Goal: Transaction & Acquisition: Purchase product/service

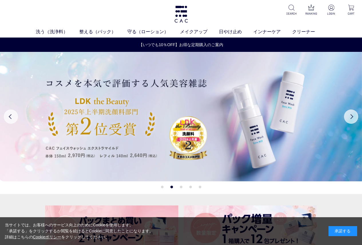
scroll to position [57, 0]
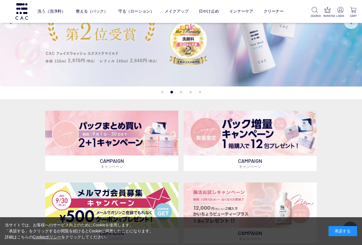
click at [191, 47] on img at bounding box center [181, 21] width 362 height 129
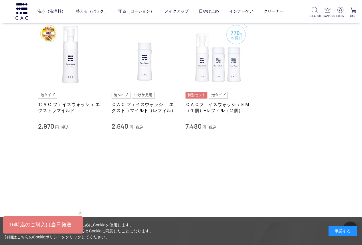
scroll to position [38, 0]
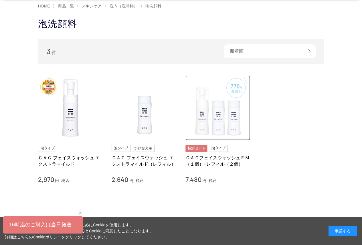
click at [218, 131] on img at bounding box center [218, 107] width 65 height 65
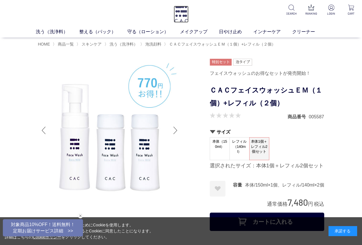
click at [185, 14] on img at bounding box center [181, 14] width 15 height 17
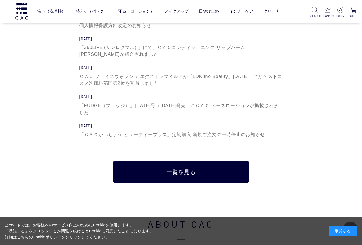
scroll to position [1813, 0]
